Goal: Transaction & Acquisition: Purchase product/service

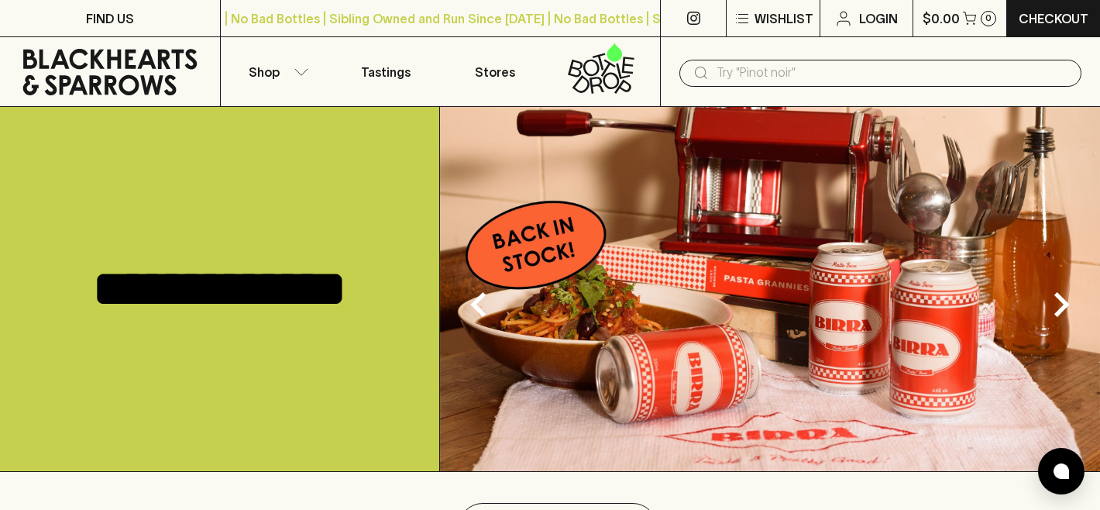
click at [735, 74] on input "text" at bounding box center [893, 72] width 353 height 25
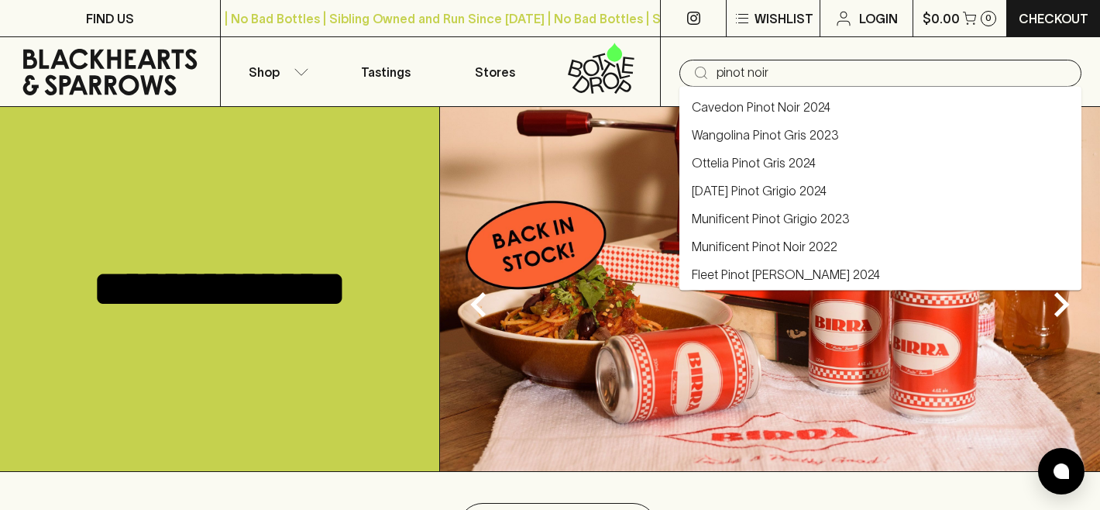
type input "pinot noir"
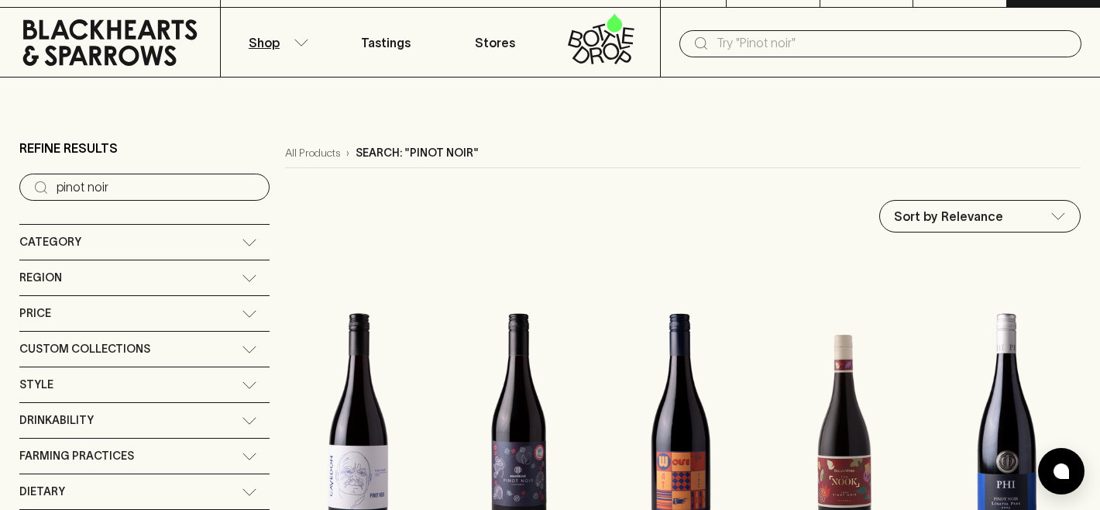
scroll to position [27, 0]
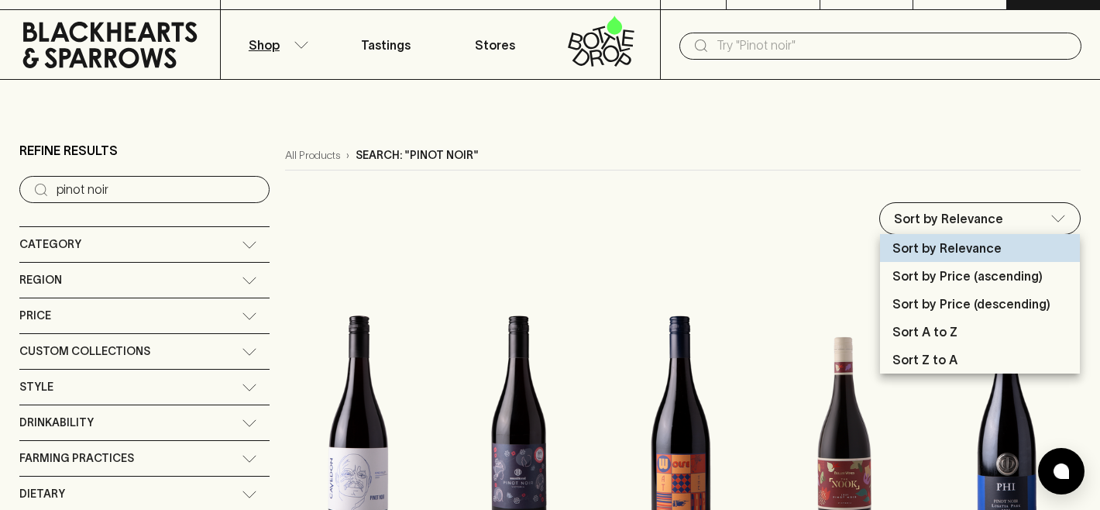
click at [936, 304] on p "Sort by Price (descending)" at bounding box center [972, 303] width 158 height 19
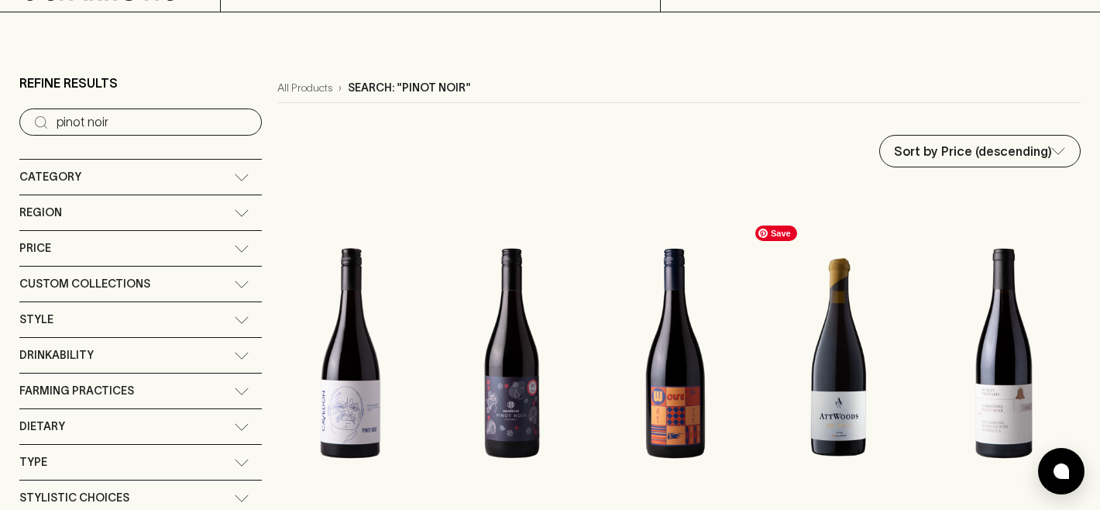
scroll to position [71, 0]
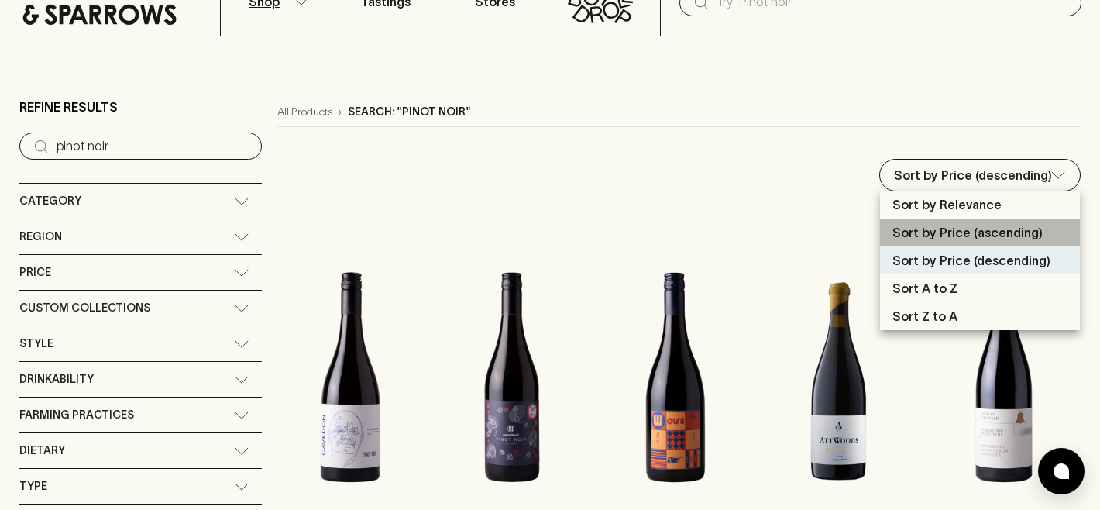
click at [949, 239] on p "Sort by Price (ascending)" at bounding box center [968, 232] width 150 height 19
type input "price:asc"
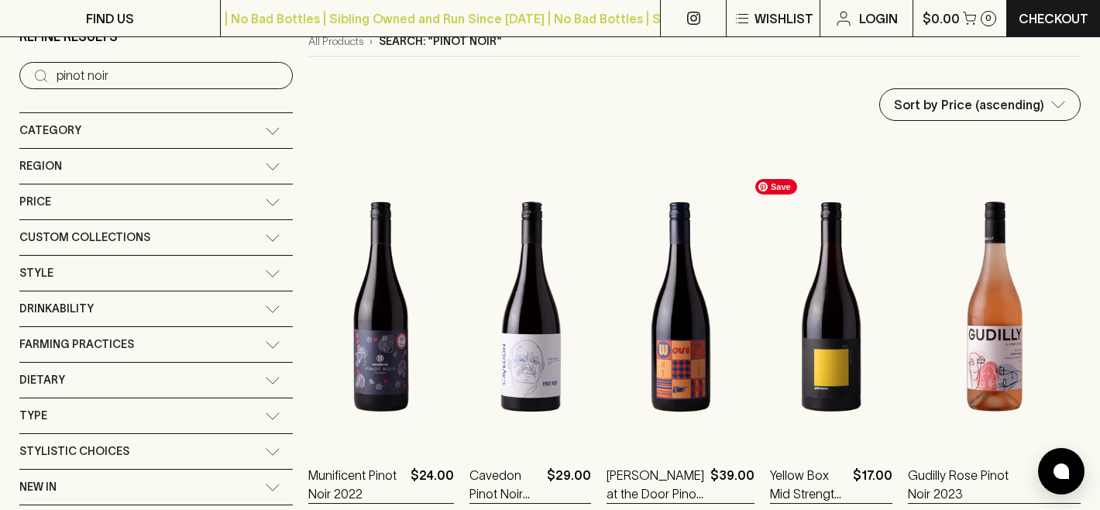
scroll to position [281, 0]
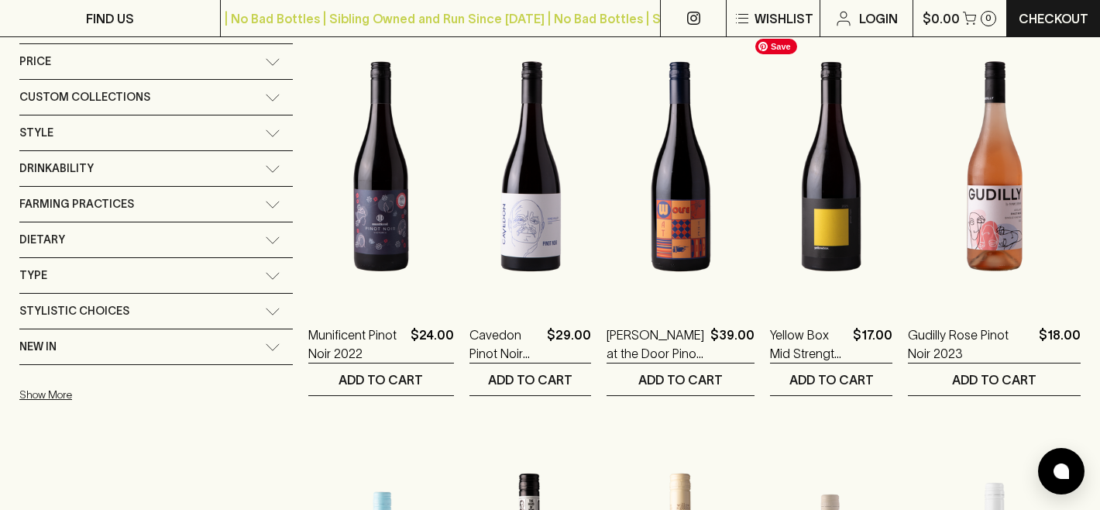
click at [809, 225] on img at bounding box center [831, 166] width 122 height 271
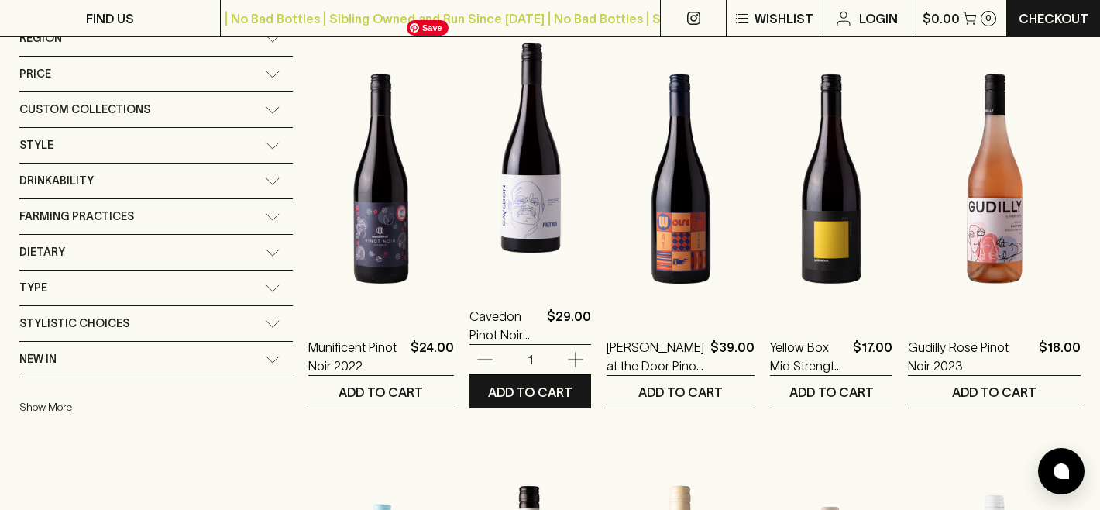
scroll to position [0, 0]
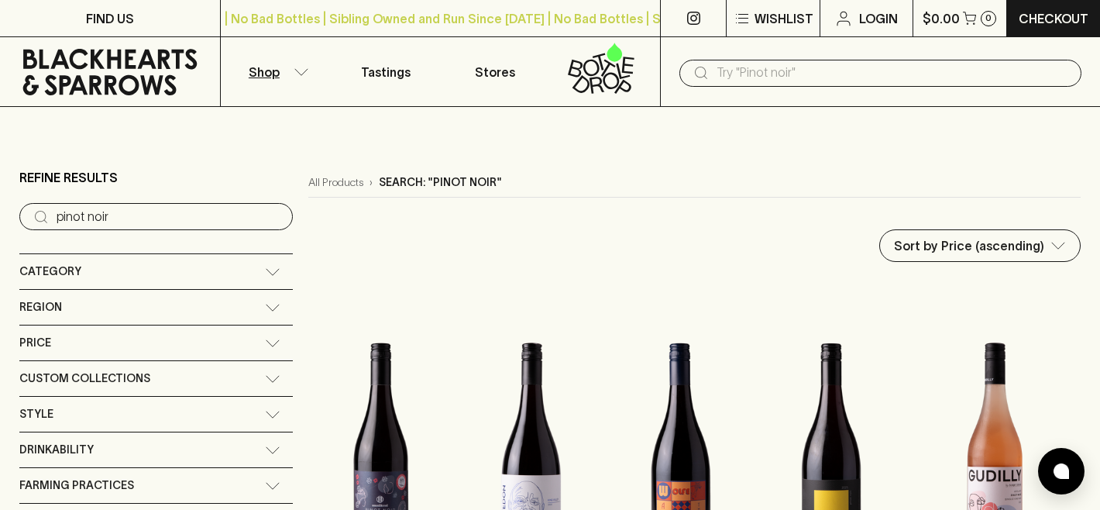
click at [774, 65] on input "text" at bounding box center [893, 72] width 353 height 25
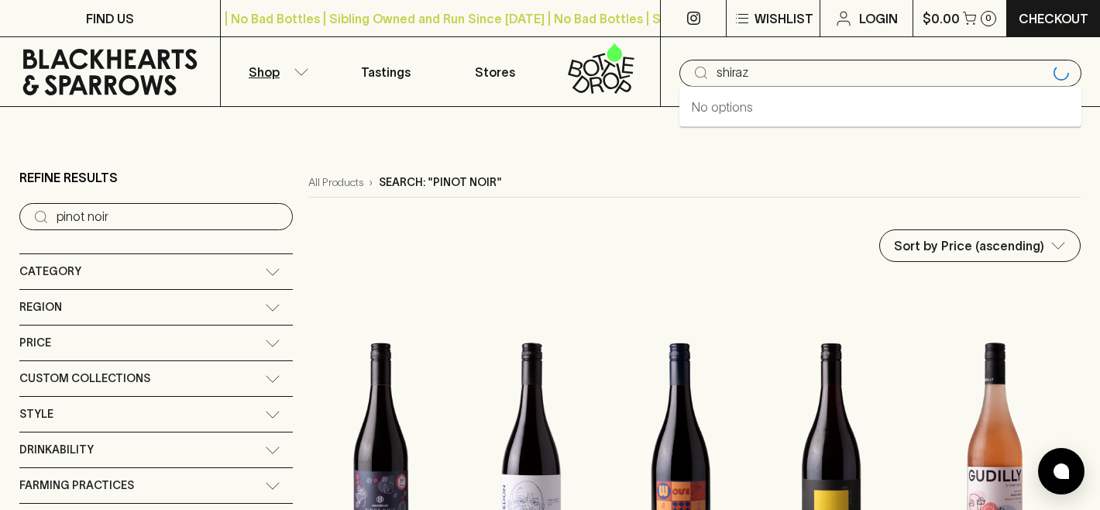
type input "shiraz"
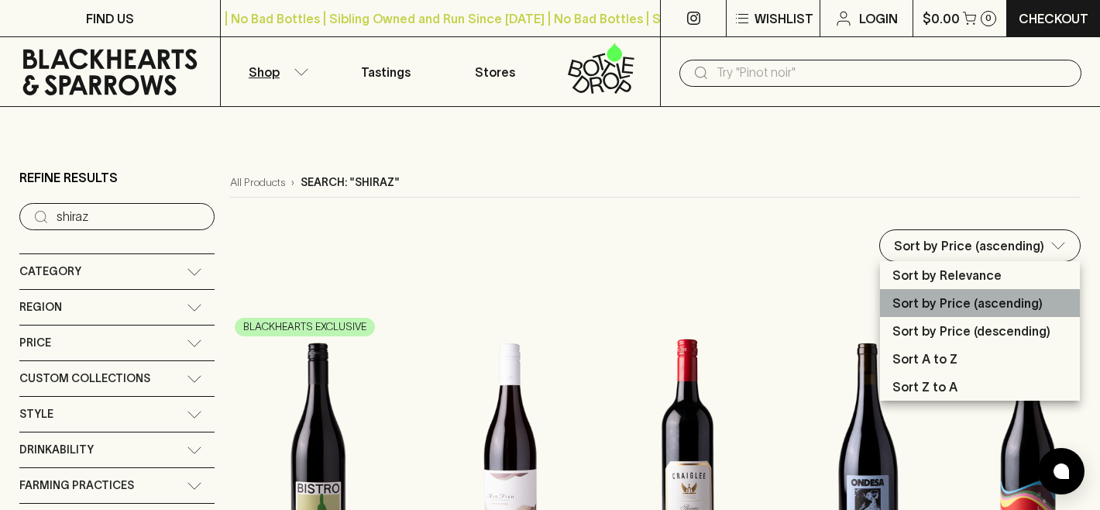
click at [965, 301] on p "Sort by Price (ascending)" at bounding box center [968, 303] width 150 height 19
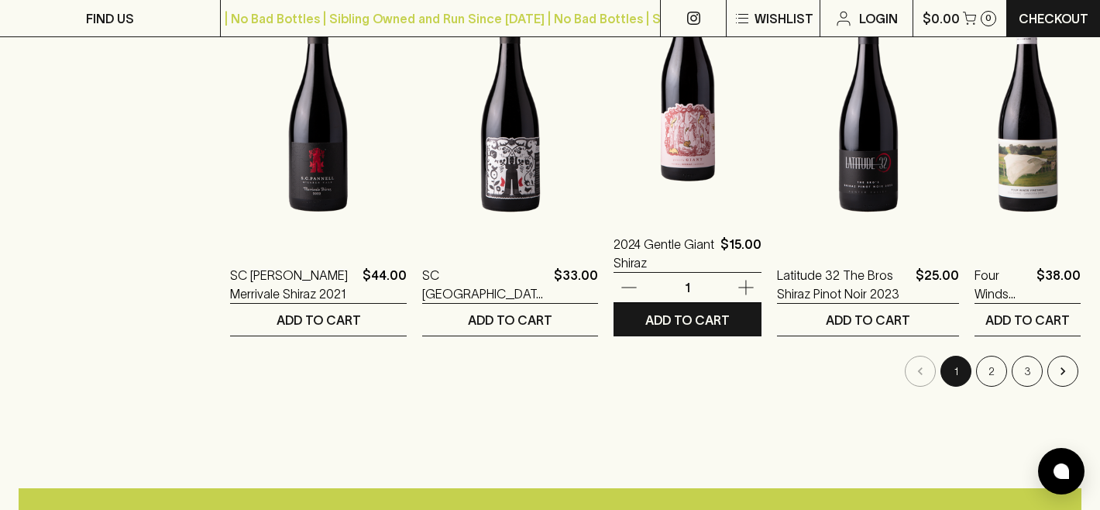
scroll to position [1590, 0]
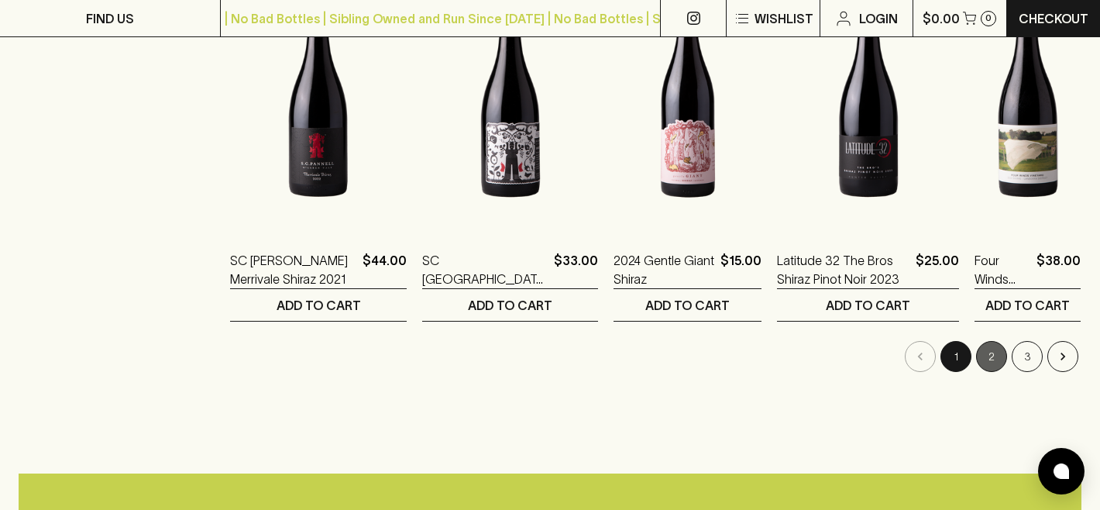
click at [1000, 360] on button "2" at bounding box center [991, 356] width 31 height 31
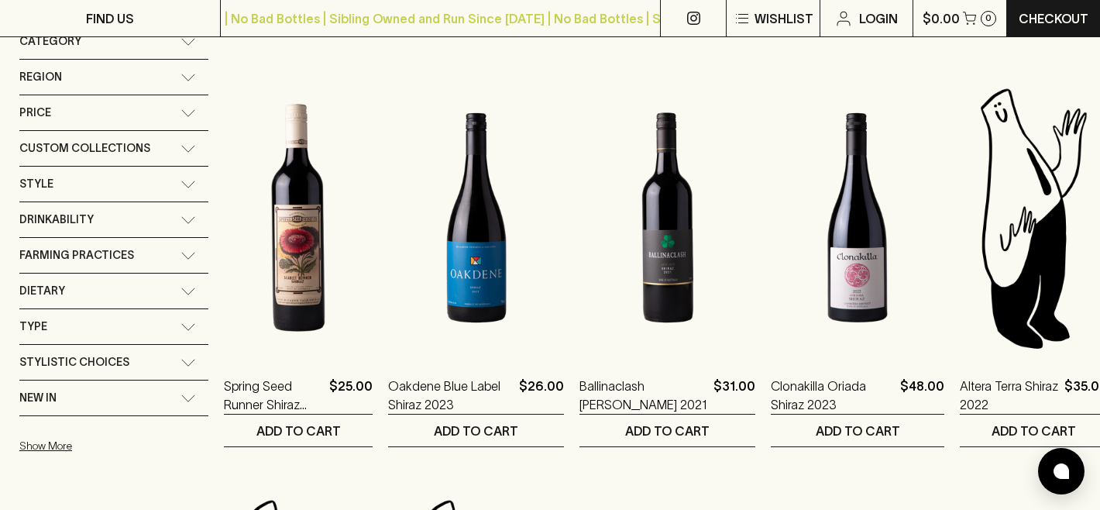
scroll to position [236, 0]
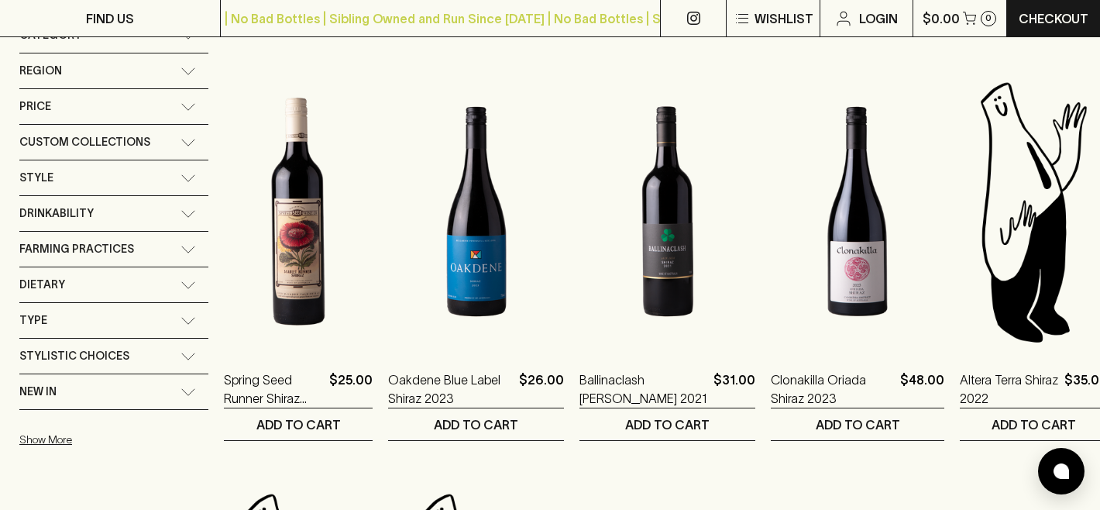
click at [99, 361] on span "Stylistic Choices" at bounding box center [74, 355] width 110 height 19
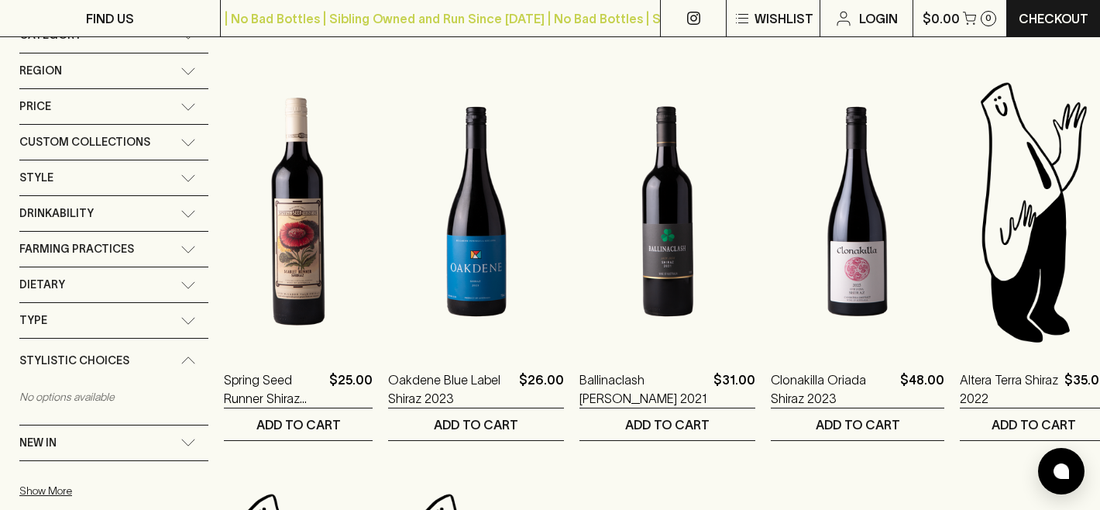
click at [90, 357] on span "Stylistic Choices" at bounding box center [74, 360] width 110 height 19
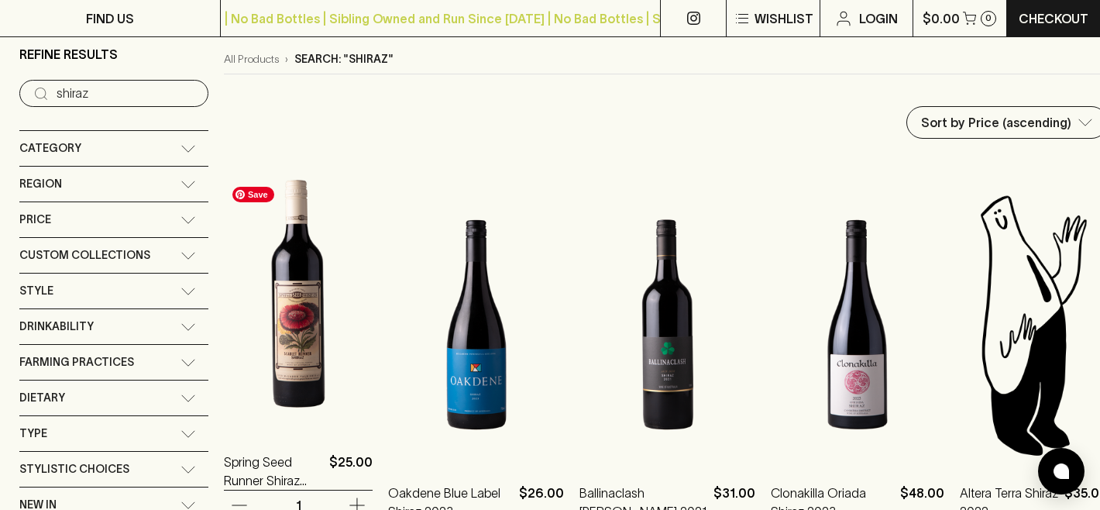
scroll to position [0, 0]
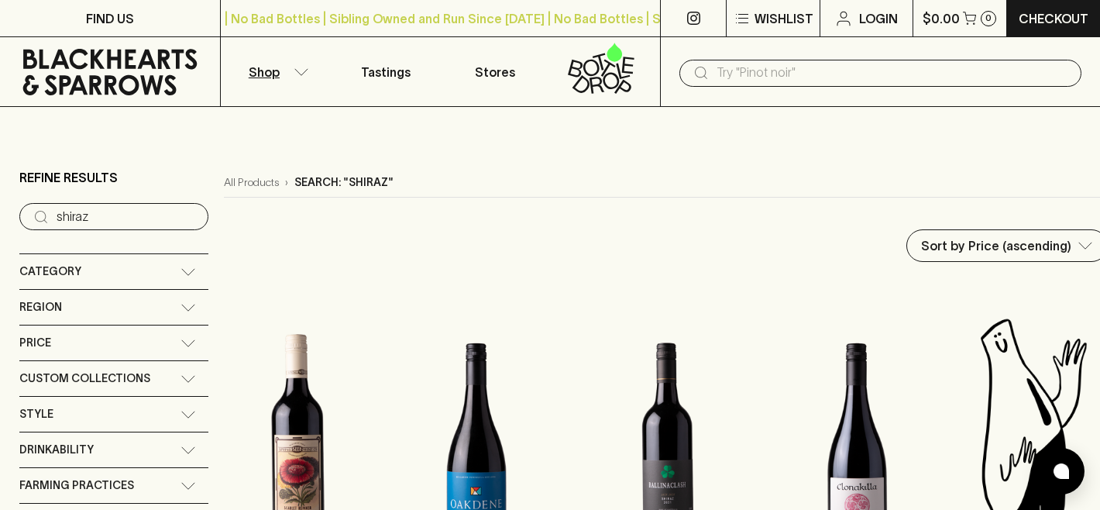
click at [288, 71] on button "Shop" at bounding box center [276, 71] width 110 height 69
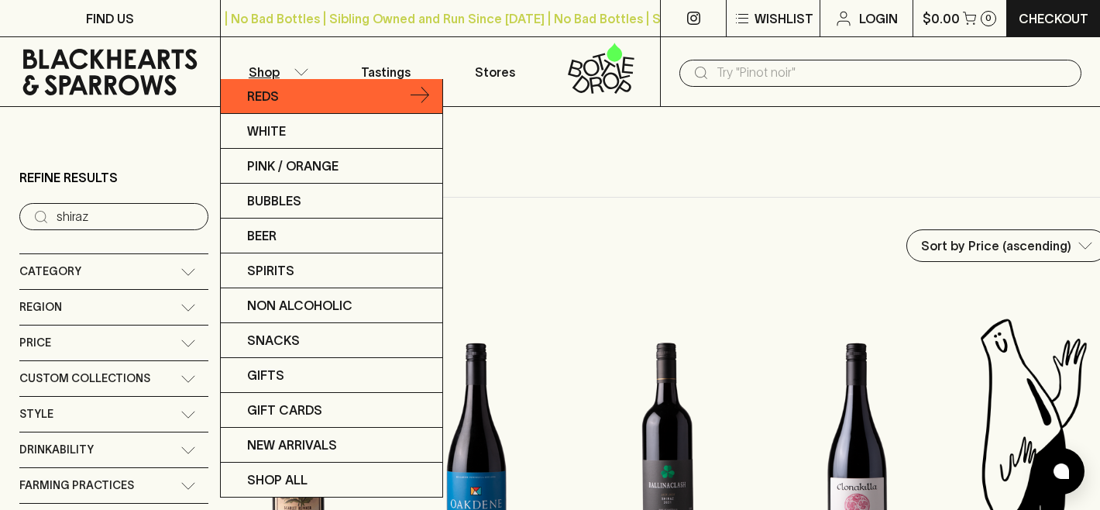
click at [253, 100] on p "Reds" at bounding box center [263, 96] width 32 height 19
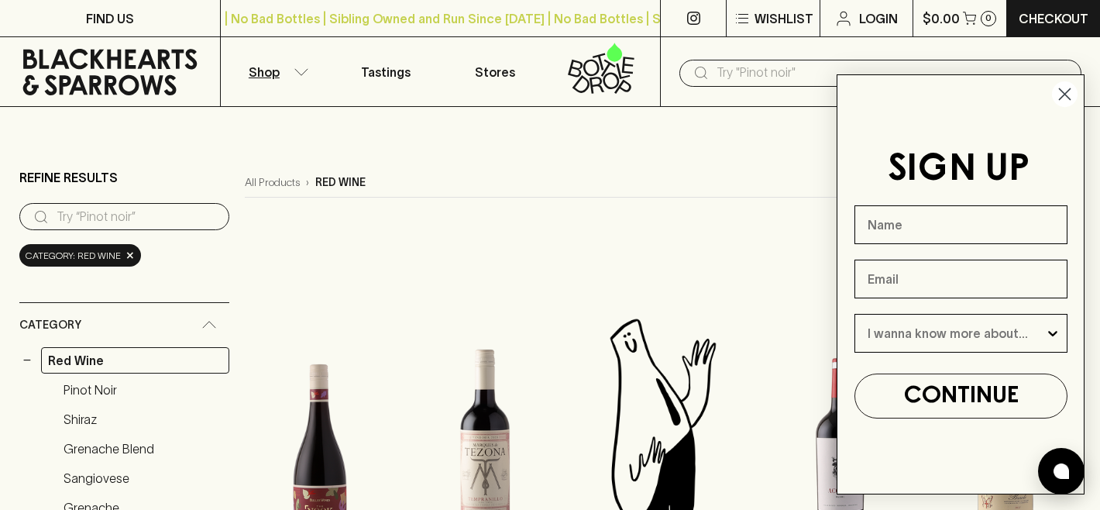
drag, startPoint x: 1063, startPoint y: 93, endPoint x: 1004, endPoint y: 121, distance: 65.9
click at [1063, 93] on icon "Close dialog" at bounding box center [1065, 94] width 11 height 11
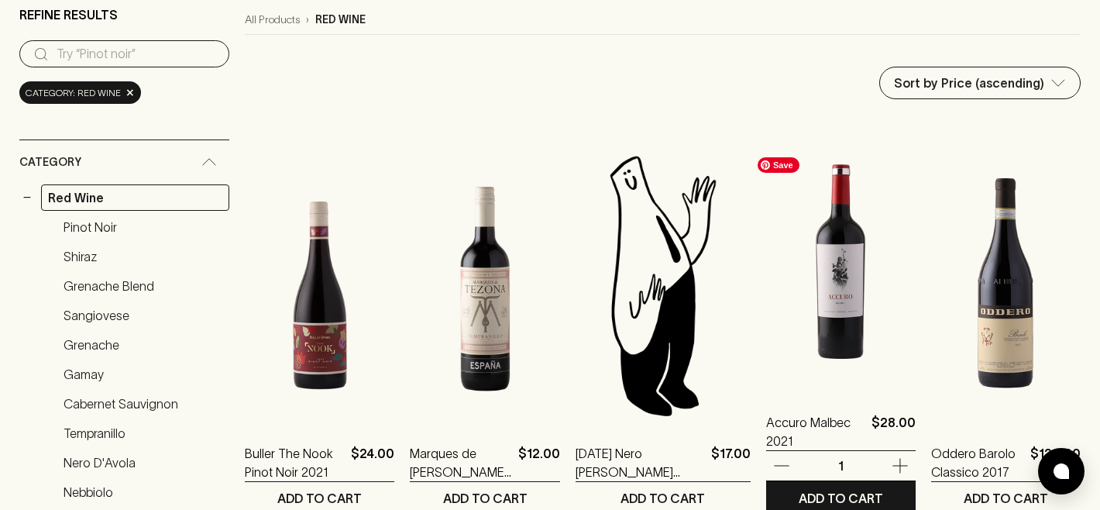
scroll to position [75, 0]
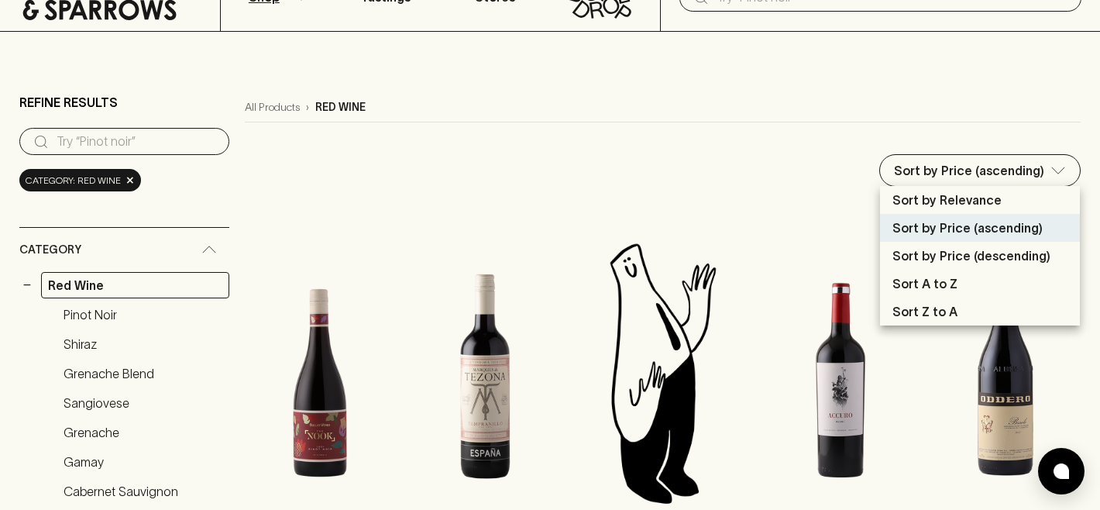
click at [967, 228] on p "Sort by Price (ascending)" at bounding box center [968, 228] width 150 height 19
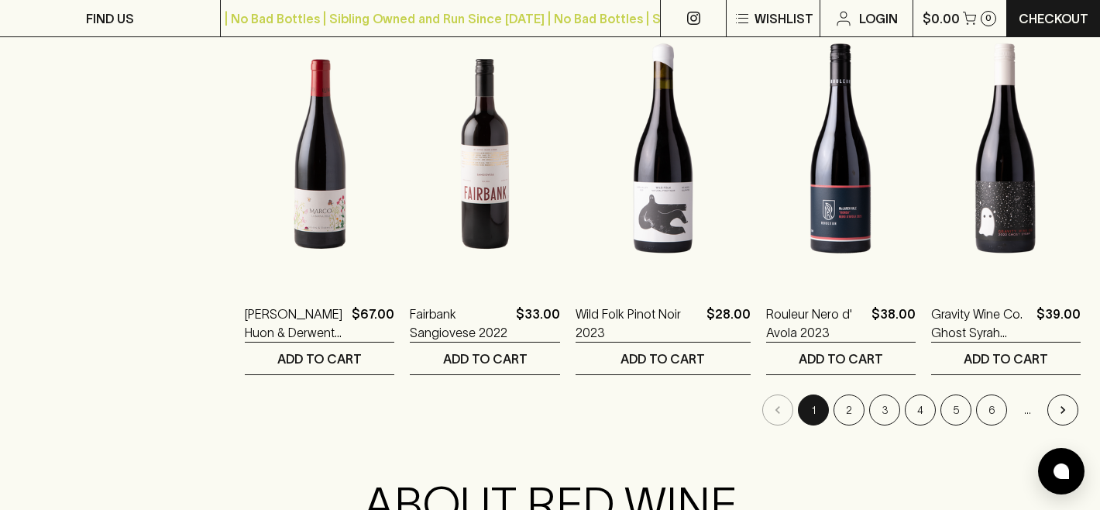
scroll to position [1552, 0]
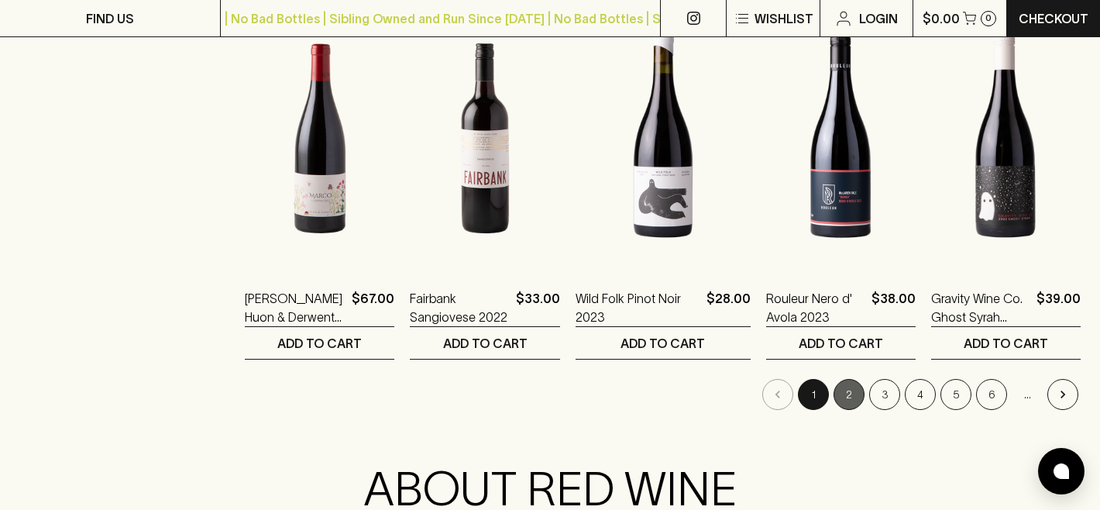
click at [862, 391] on button "2" at bounding box center [849, 394] width 31 height 31
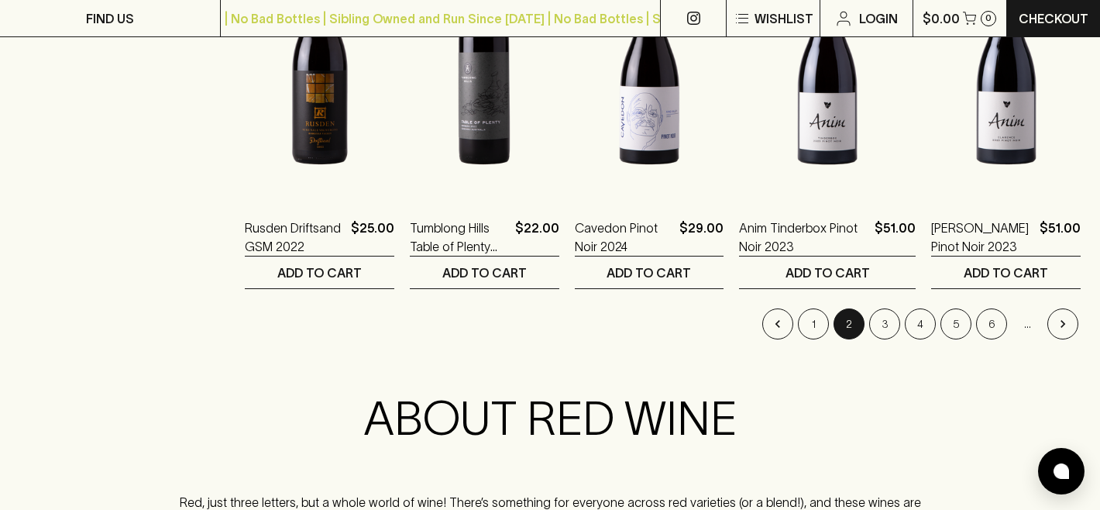
scroll to position [1647, 0]
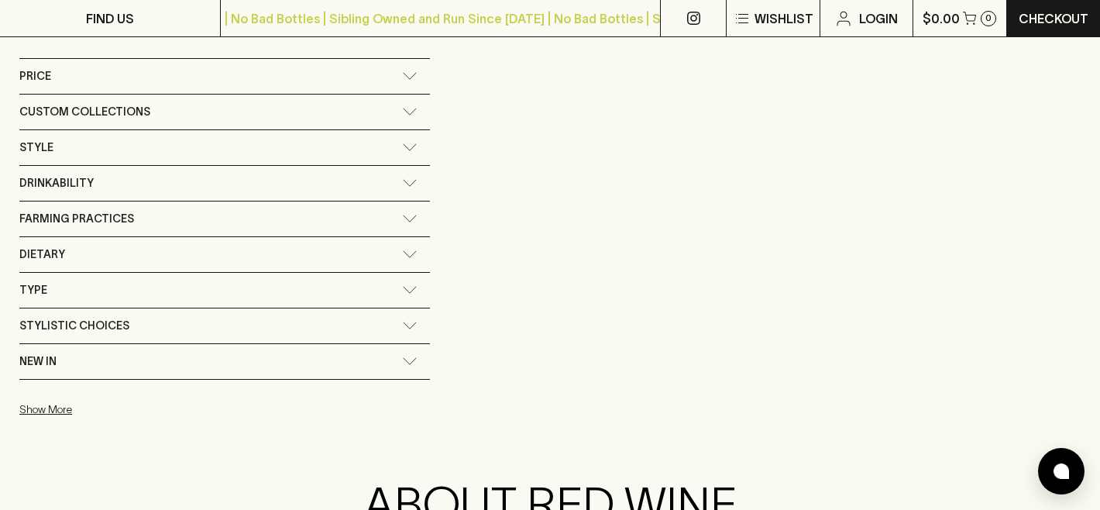
scroll to position [597, 0]
